Goal: Transaction & Acquisition: Purchase product/service

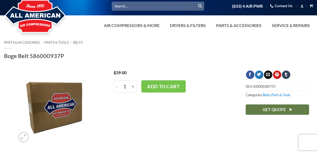
scroll to position [8, 0]
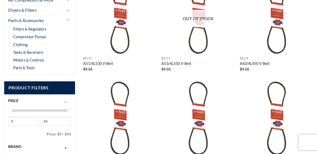
scroll to position [134, 0]
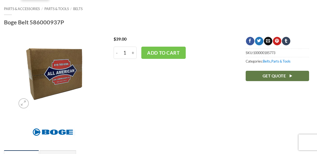
scroll to position [36, 0]
